Goal: Task Accomplishment & Management: Manage account settings

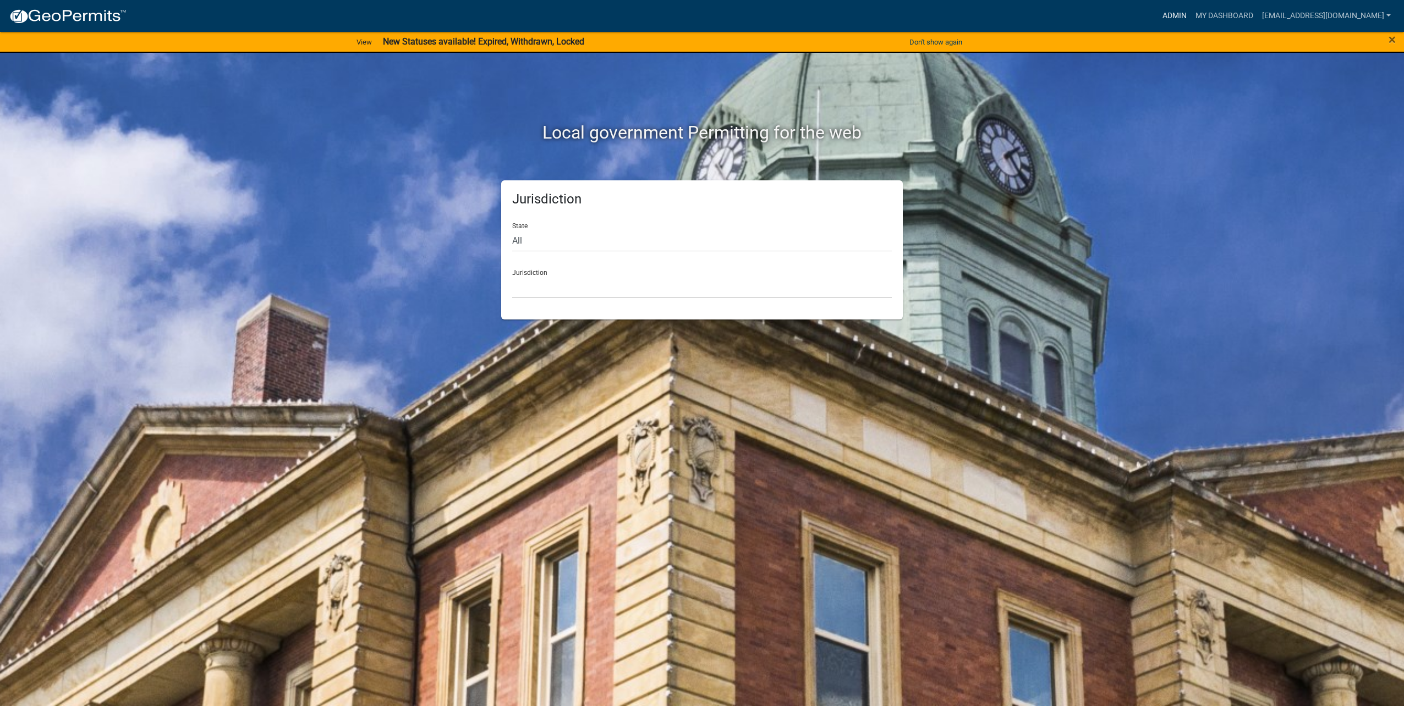
click at [1162, 15] on link "Admin" at bounding box center [1174, 16] width 33 height 21
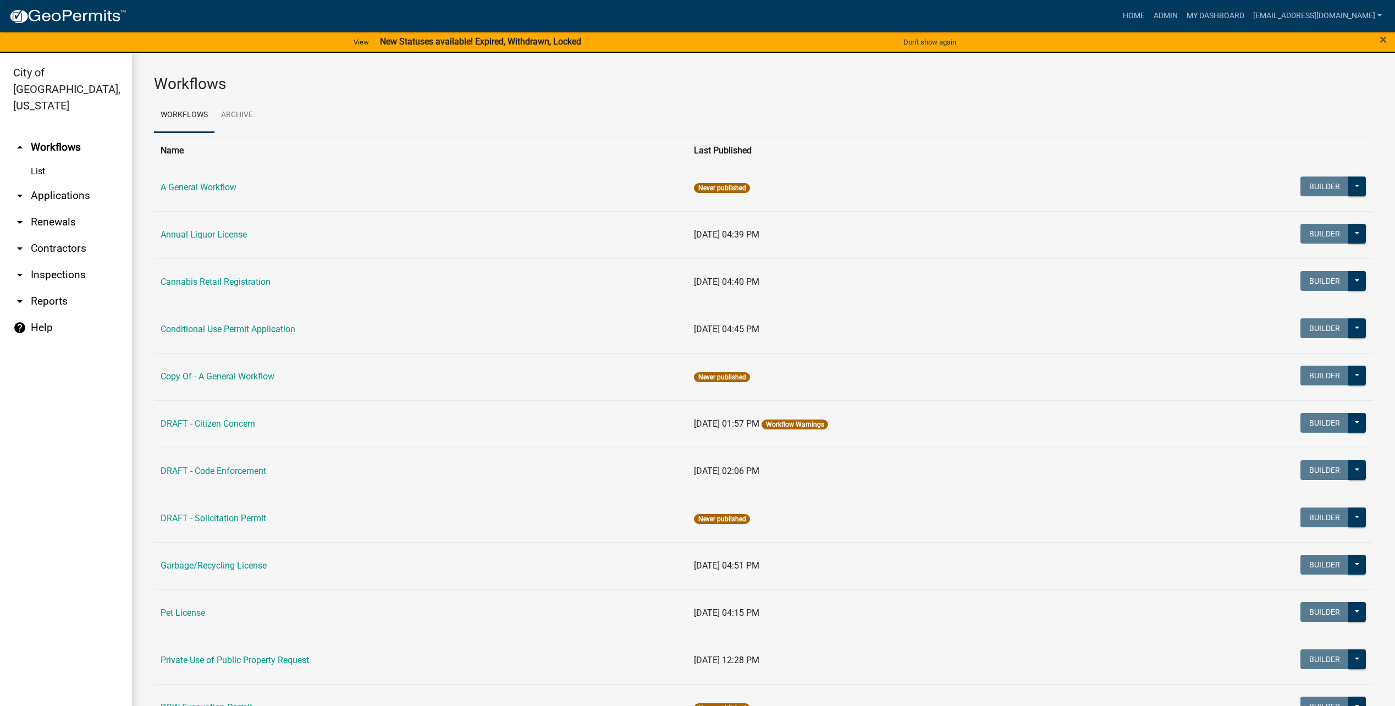
click at [48, 161] on link "List" at bounding box center [66, 172] width 132 height 22
click at [58, 183] on link "arrow_drop_down Applications" at bounding box center [66, 196] width 132 height 26
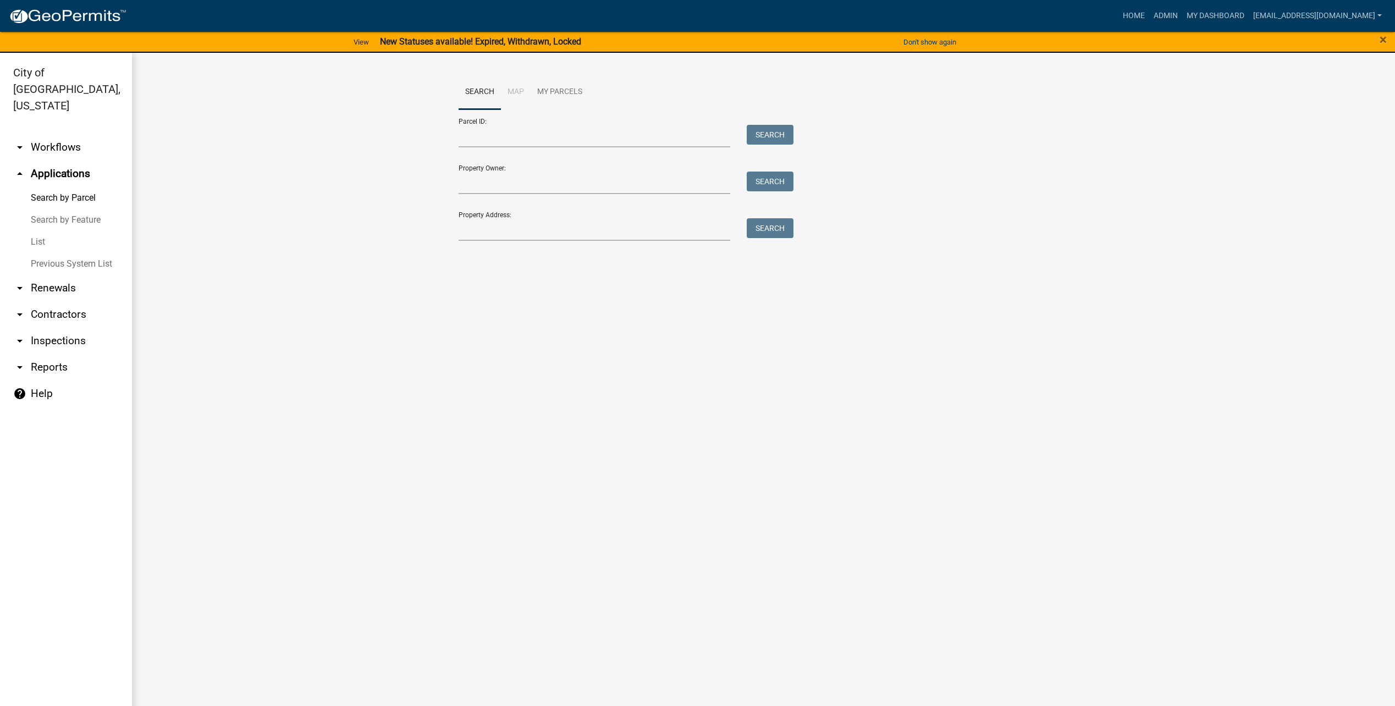
click at [45, 231] on link "List" at bounding box center [66, 242] width 132 height 22
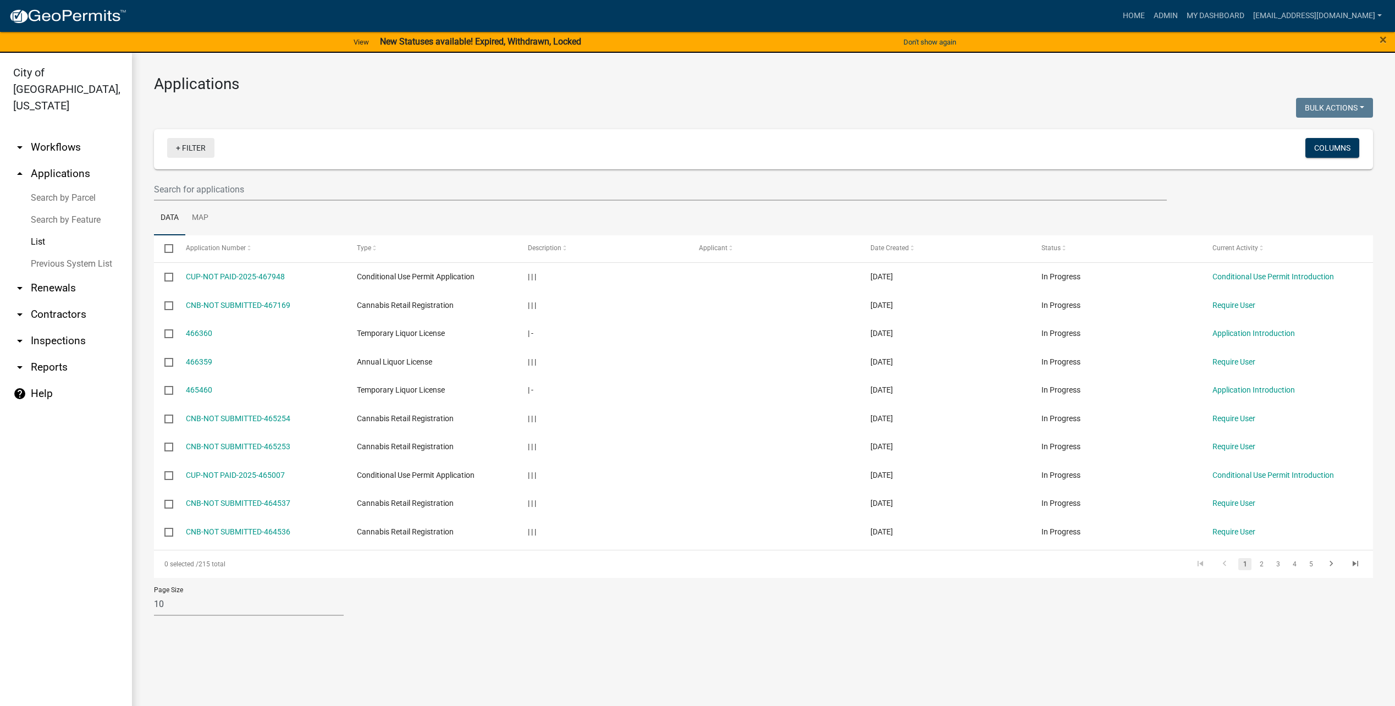
click at [189, 150] on link "+ Filter" at bounding box center [190, 148] width 47 height 20
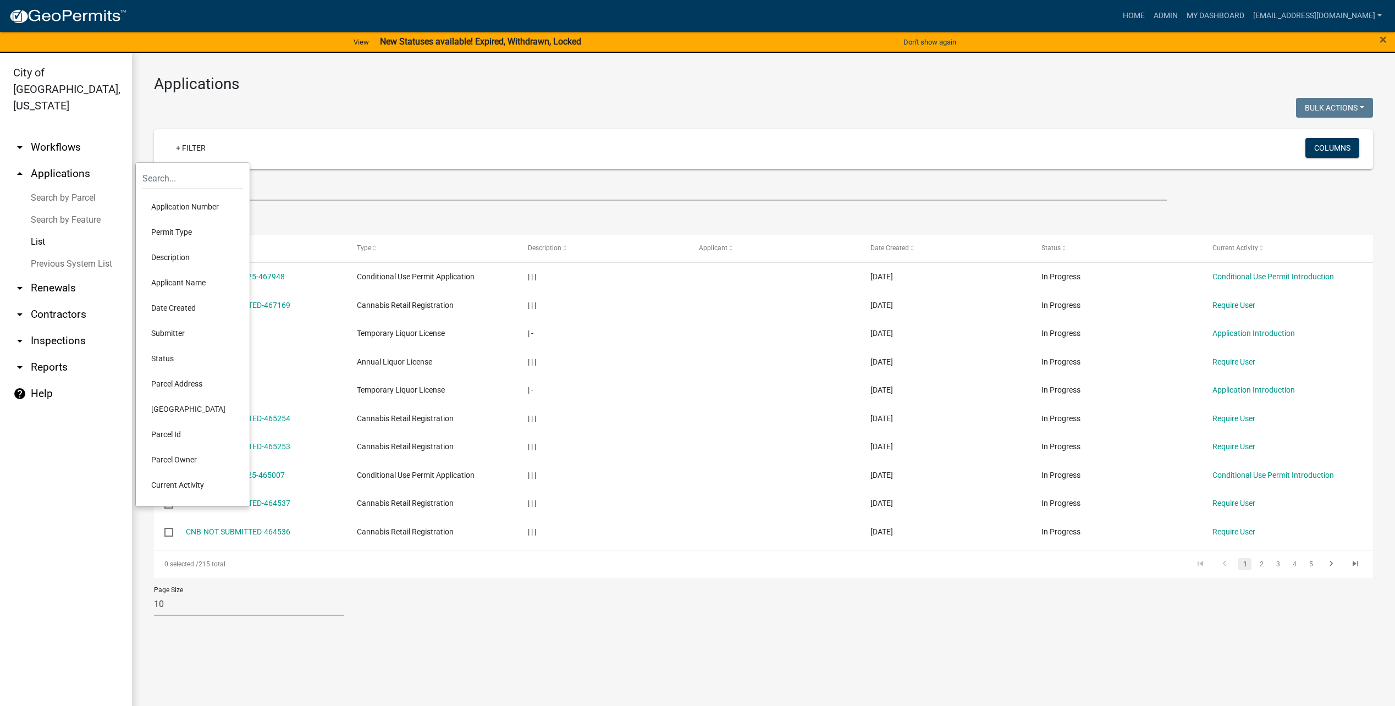
click at [175, 232] on li "Permit Type" at bounding box center [192, 231] width 101 height 25
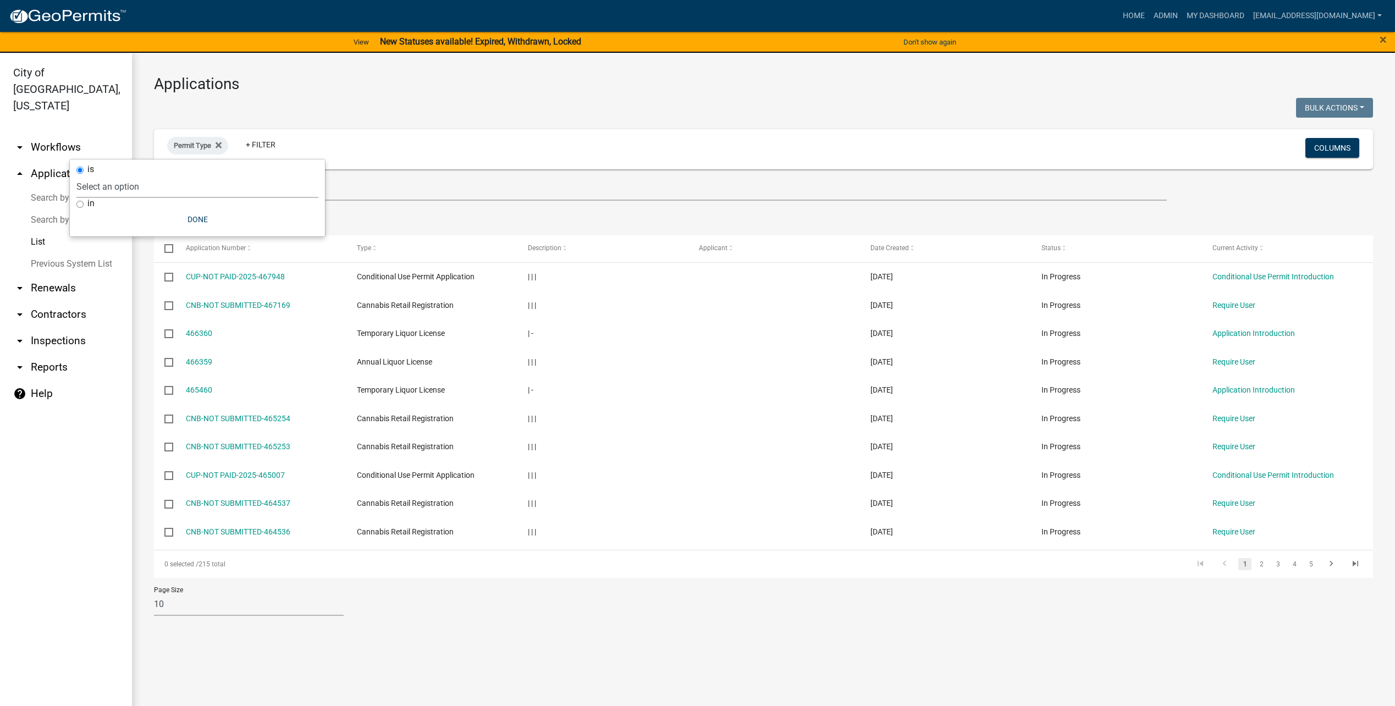
click at [150, 185] on select "Select an option A General Workflow Annual Liquor License Cannabis Retail Regis…" at bounding box center [197, 186] width 242 height 23
select select "ab79ad0b-91f2-4c63-8196-eb379a428ea1"
click at [120, 175] on select "Select an option A General Workflow Annual Liquor License Cannabis Retail Regis…" at bounding box center [197, 186] width 242 height 23
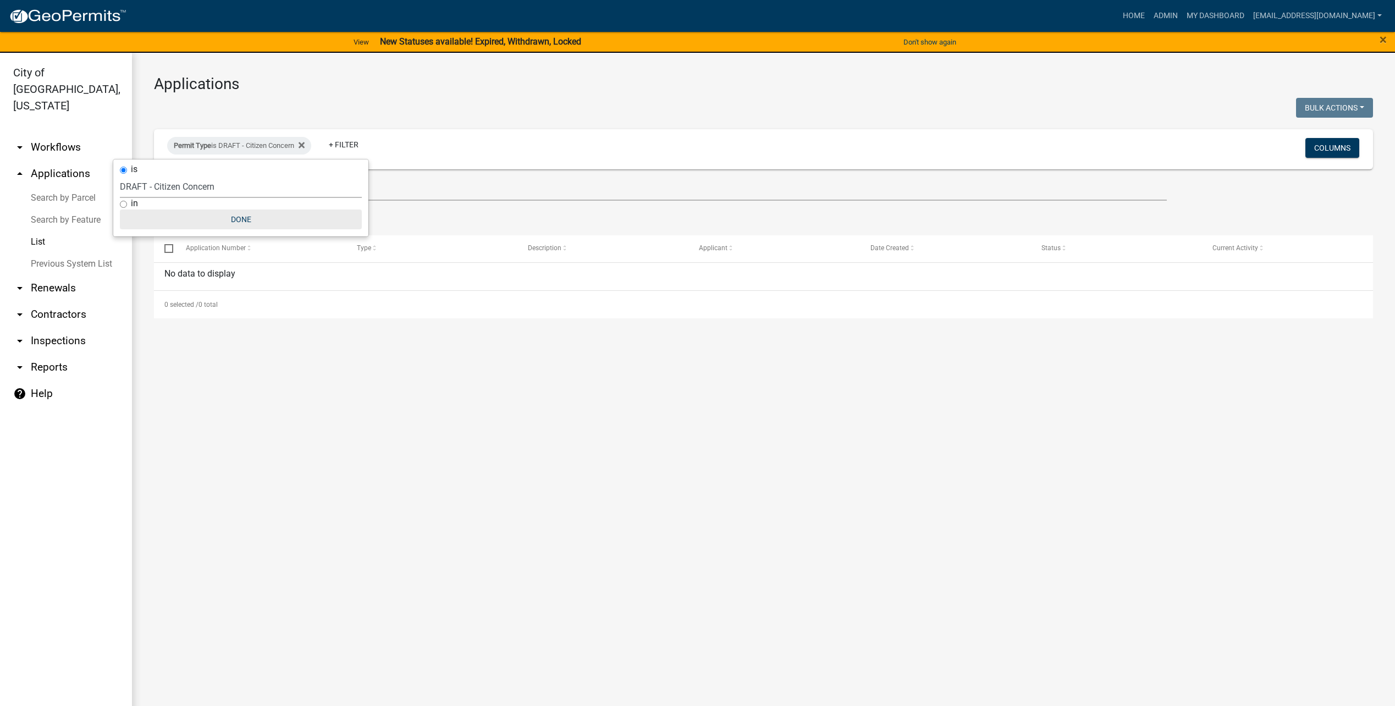
click at [233, 219] on button "Done" at bounding box center [241, 220] width 242 height 20
click at [359, 141] on link "+ Filter" at bounding box center [343, 145] width 47 height 20
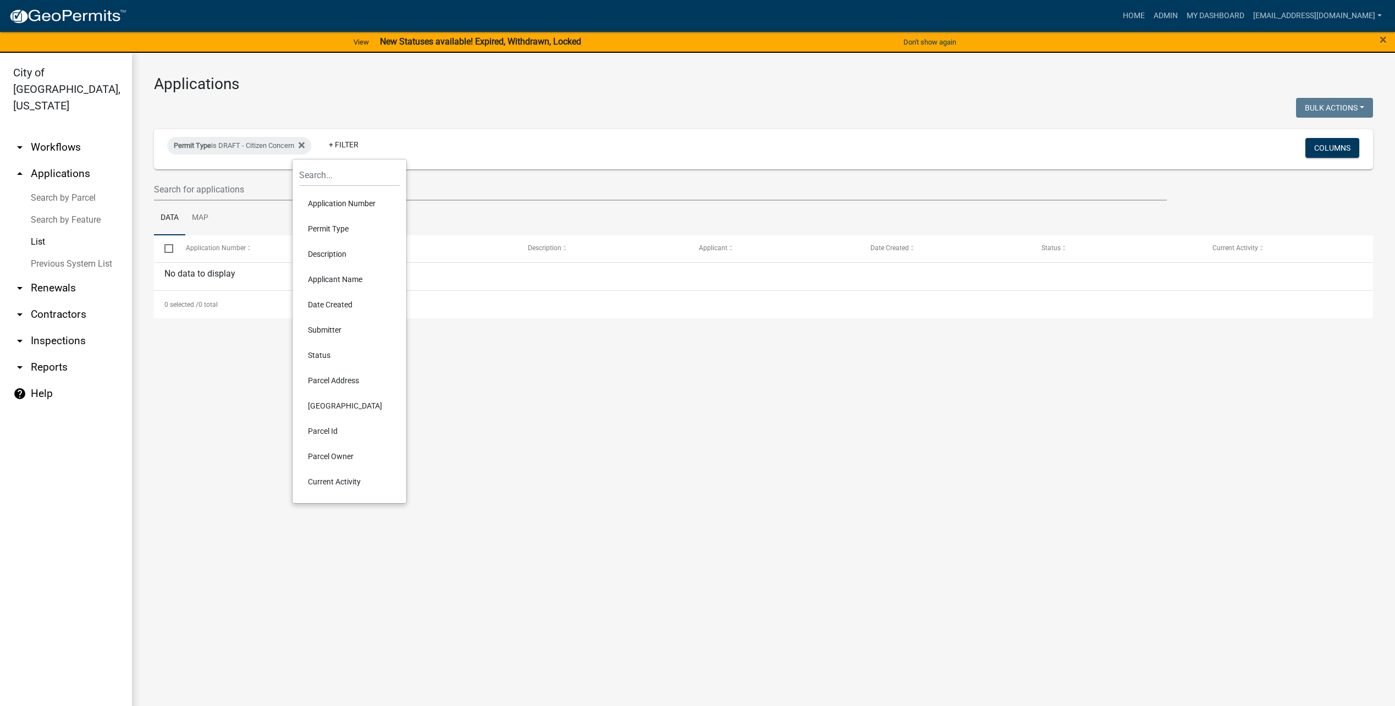
click at [342, 232] on li "Permit Type" at bounding box center [349, 228] width 101 height 25
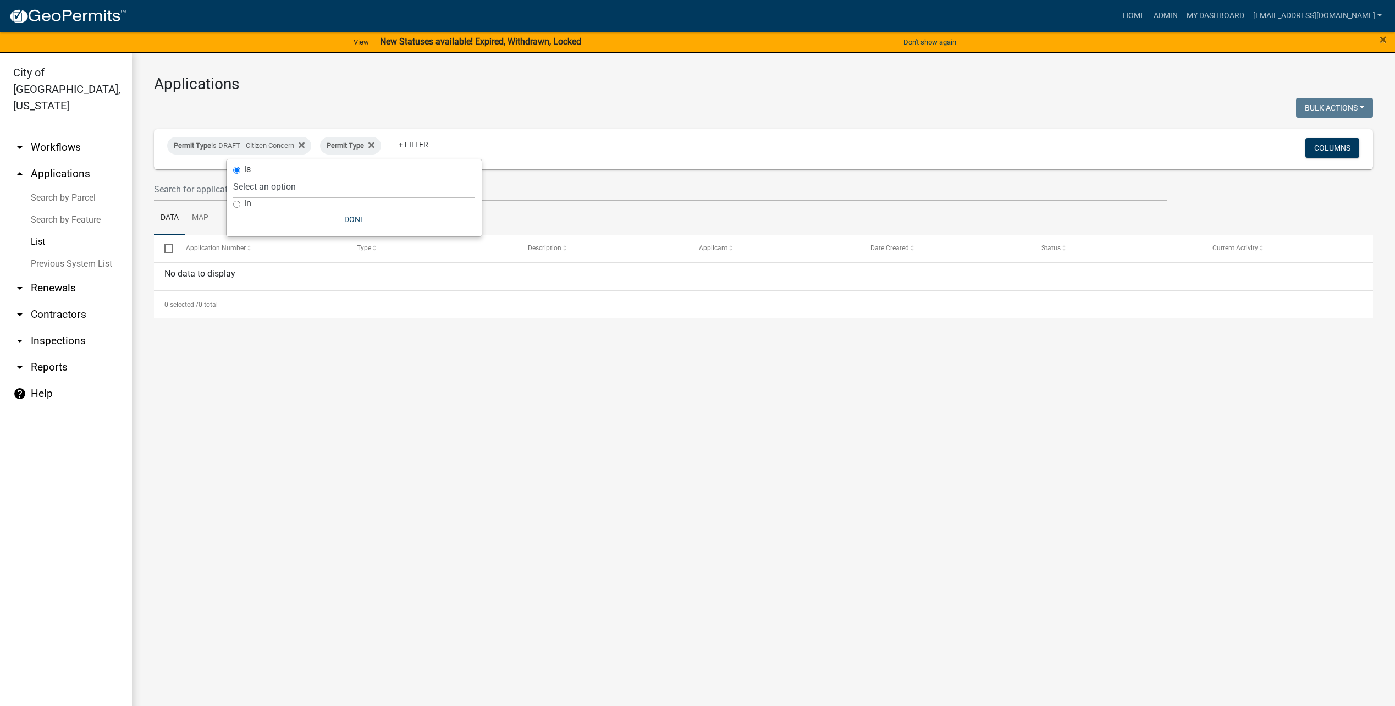
drag, startPoint x: 251, startPoint y: 189, endPoint x: 262, endPoint y: 193, distance: 11.3
click at [251, 189] on select "Select an option A General Workflow Annual Liquor License Cannabis Retail Regis…" at bounding box center [354, 186] width 242 height 23
select select "4a80ddf8-7ec5-47b9-8ee8-b2d4c368dadd"
click at [256, 175] on select "Select an option A General Workflow Annual Liquor License Cannabis Retail Regis…" at bounding box center [354, 186] width 242 height 23
click at [386, 217] on button "Done" at bounding box center [377, 220] width 242 height 20
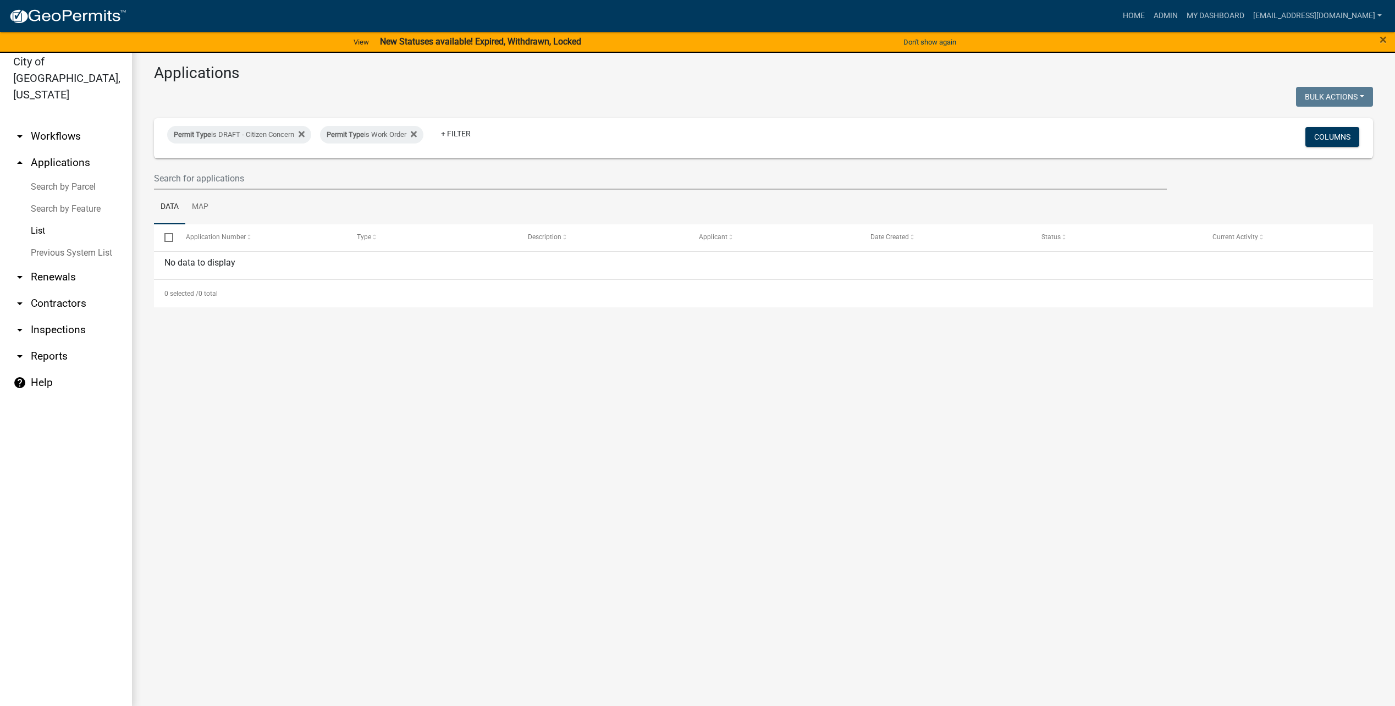
scroll to position [13, 0]
click at [1362, 14] on link "[EMAIL_ADDRESS][DOMAIN_NAME]" at bounding box center [1318, 16] width 138 height 21
click at [1335, 111] on link "Logout" at bounding box center [1343, 107] width 88 height 26
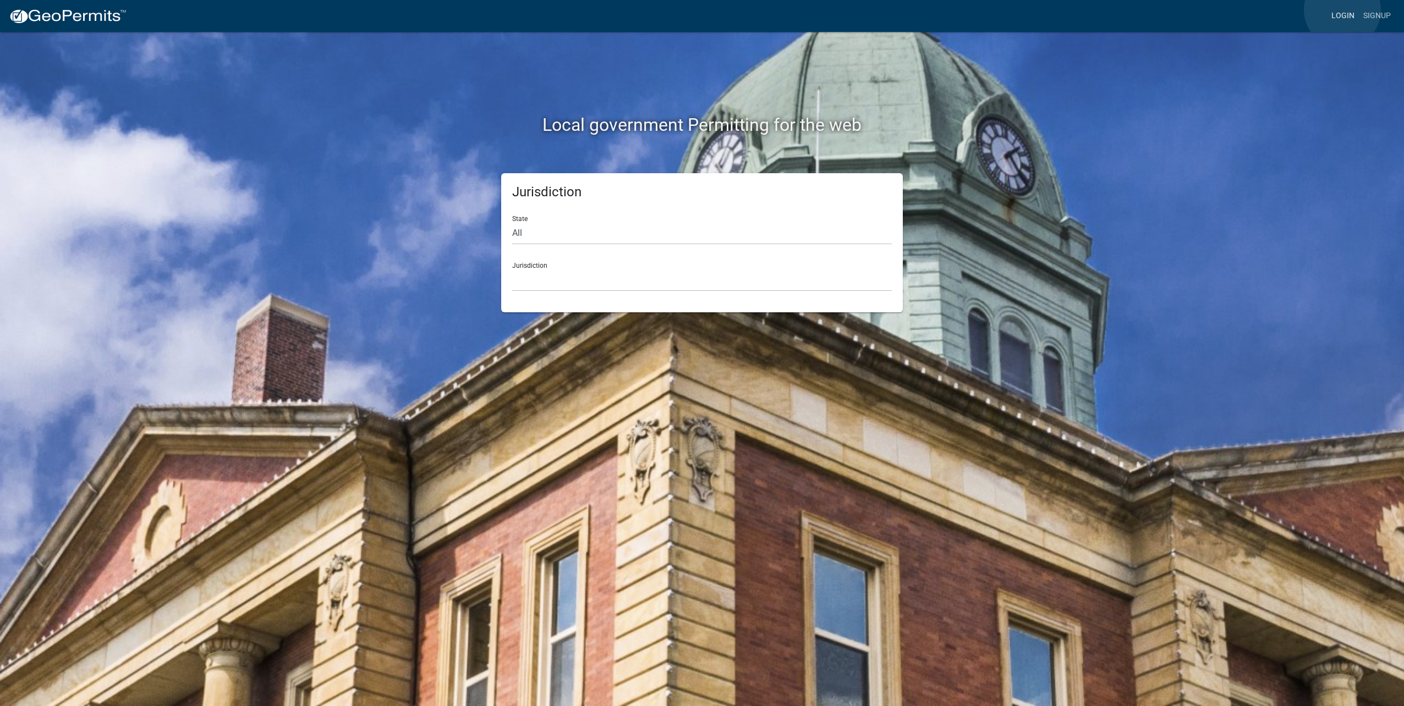
click at [1342, 10] on link "Login" at bounding box center [1343, 16] width 32 height 21
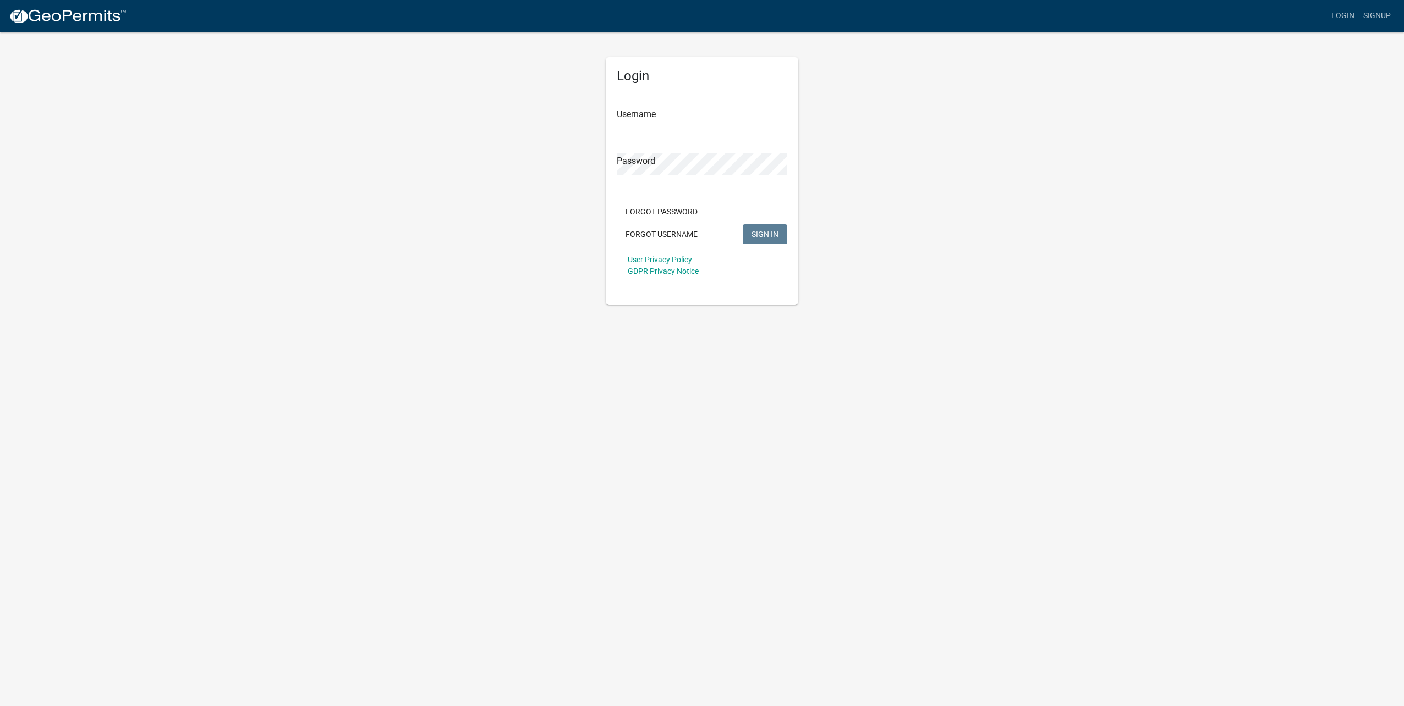
click at [701, 135] on form "Username Password Forgot Password Forgot Username SIGN IN User Privacy Policy G…" at bounding box center [702, 187] width 171 height 193
click at [710, 118] on input "Username" at bounding box center [702, 117] width 171 height 23
click at [716, 117] on input "[EMAIL_ADDRESS][DOMAIN_NAME]" at bounding box center [702, 117] width 171 height 23
type input "[EMAIL_ADDRESS][DOMAIN_NAME]"
click at [756, 236] on span "SIGN IN" at bounding box center [764, 233] width 27 height 9
